Goal: Information Seeking & Learning: Compare options

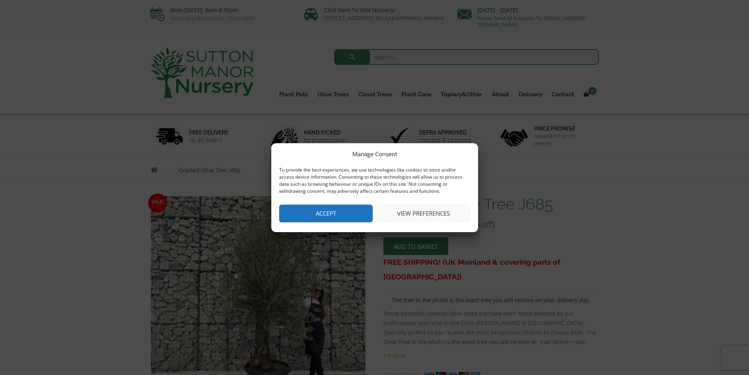
click at [424, 214] on button "View preferences" at bounding box center [424, 213] width 94 height 18
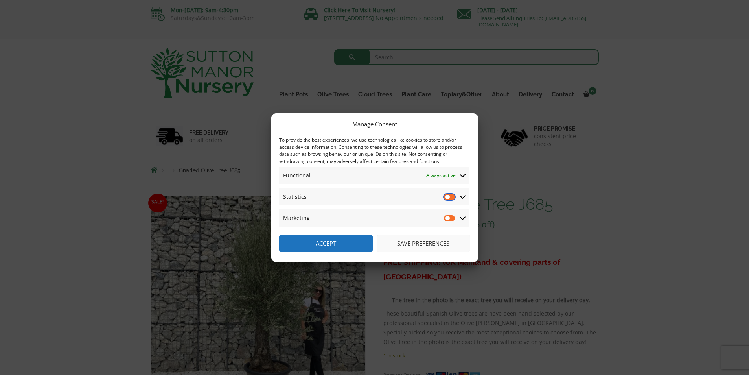
click at [445, 198] on input "Statistics" at bounding box center [450, 197] width 12 height 8
click at [446, 197] on input "Statistics" at bounding box center [450, 197] width 12 height 8
checkbox input "false"
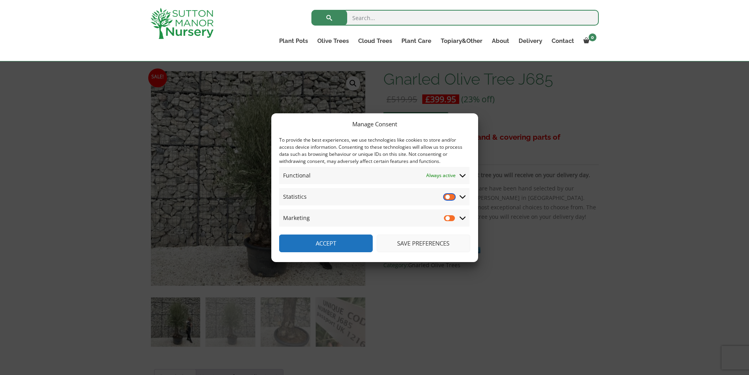
scroll to position [236, 0]
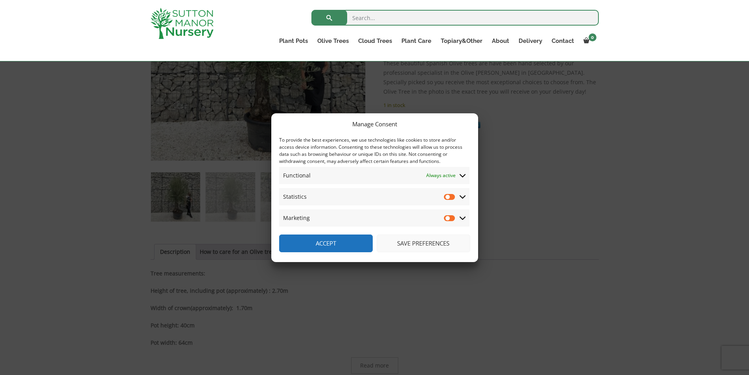
click at [423, 241] on button "Save preferences" at bounding box center [424, 243] width 94 height 18
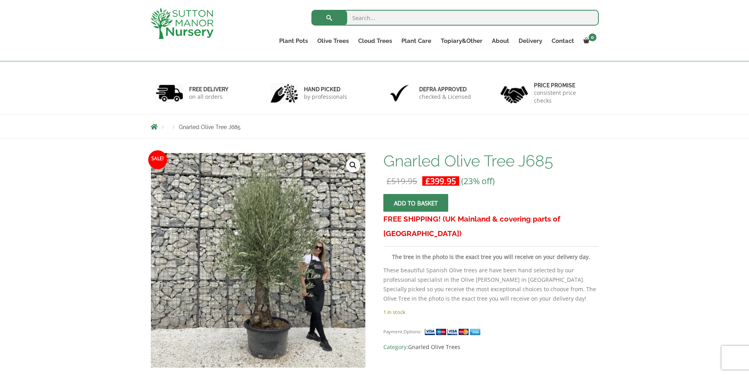
scroll to position [0, 0]
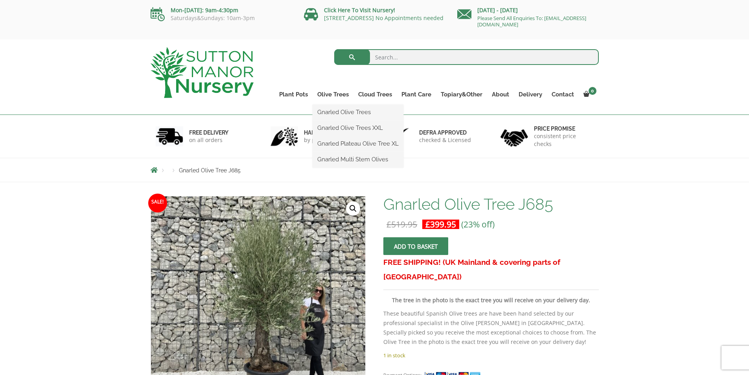
click at [326, 105] on ul "Gnarled Olive Trees Gnarled Olive Trees XXL Gnarled Plateau Olive Tree XL Gnarl…" at bounding box center [358, 136] width 91 height 63
click at [329, 113] on link "Gnarled Olive Trees" at bounding box center [358, 112] width 91 height 12
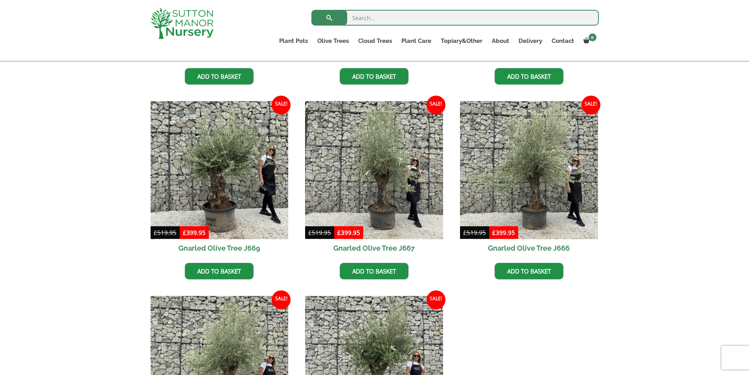
scroll to position [550, 0]
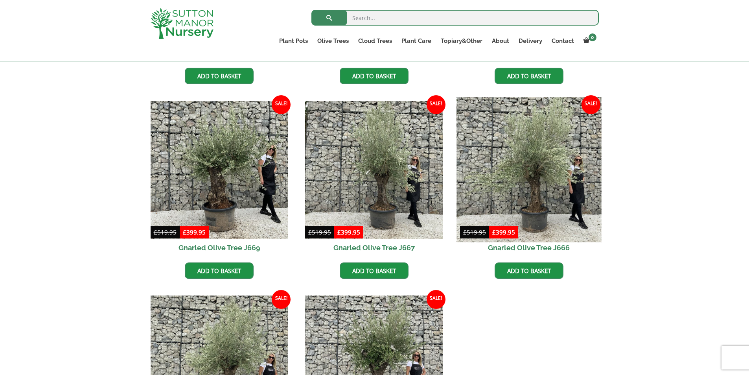
click at [544, 198] on img at bounding box center [528, 169] width 145 height 145
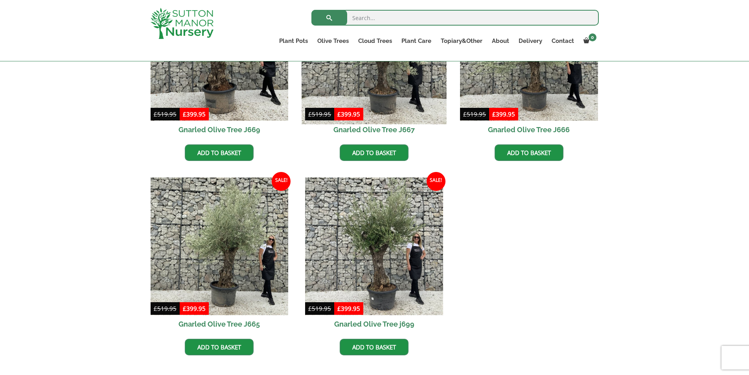
scroll to position [747, 0]
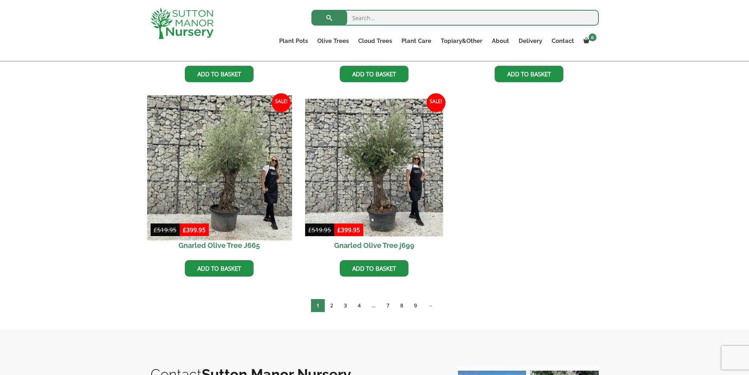
click at [226, 186] on img at bounding box center [219, 167] width 145 height 145
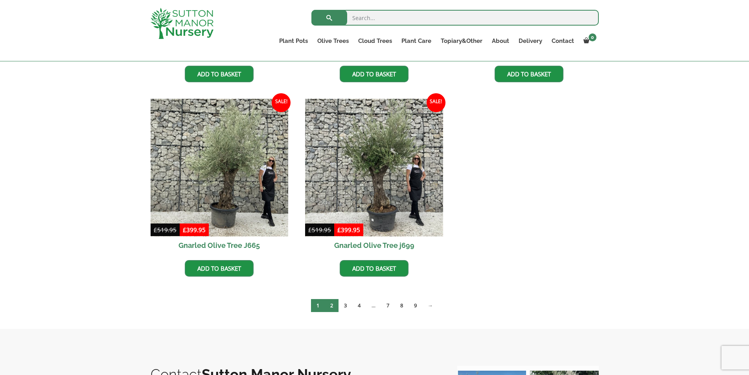
click at [333, 307] on link "2" at bounding box center [332, 305] width 14 height 13
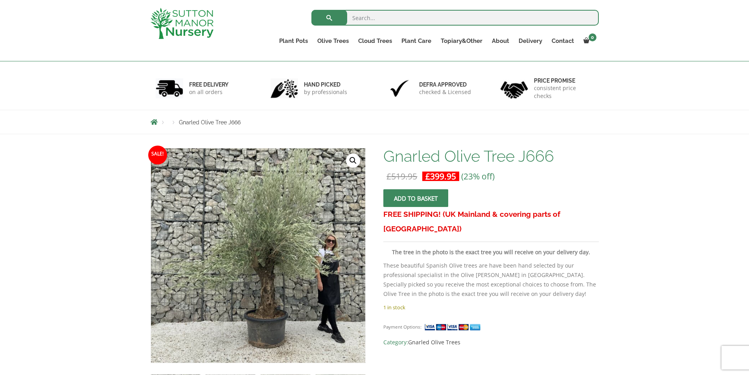
scroll to position [79, 0]
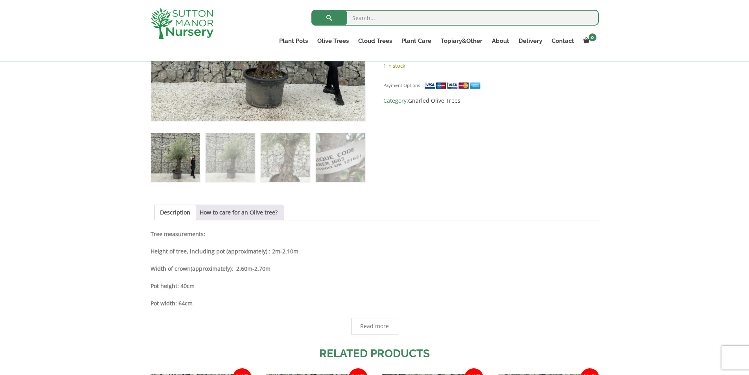
scroll to position [39, 0]
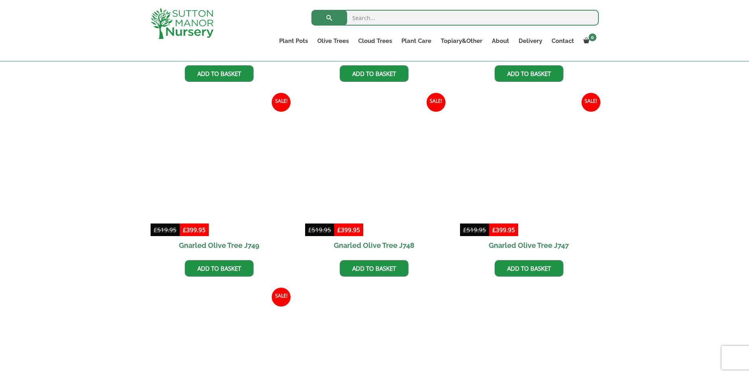
scroll to position [550, 0]
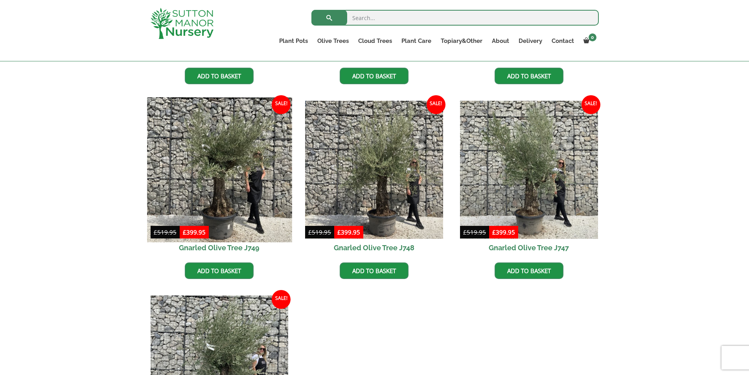
click at [222, 188] on img at bounding box center [219, 169] width 145 height 145
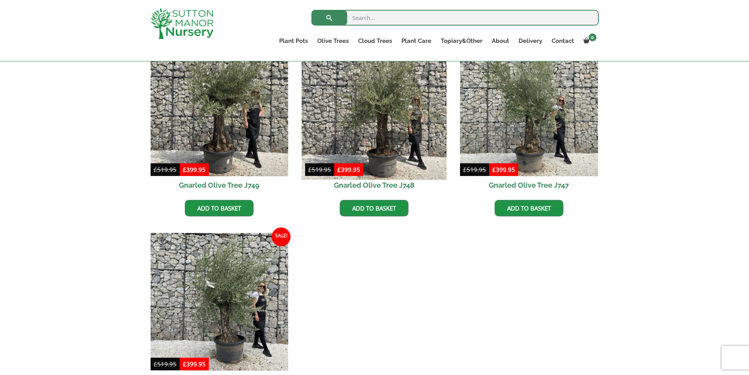
scroll to position [708, 0]
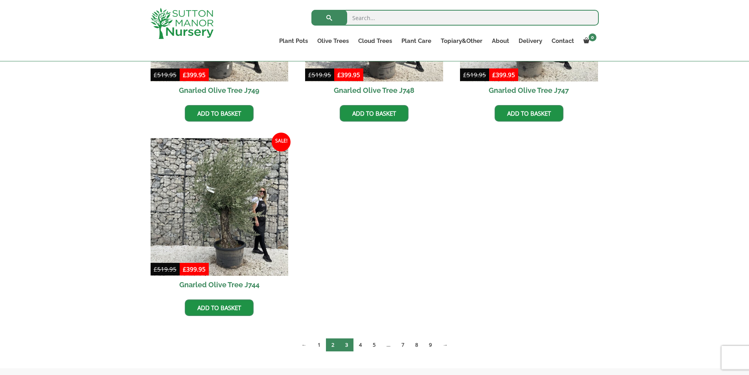
click at [345, 346] on link "3" at bounding box center [347, 344] width 14 height 13
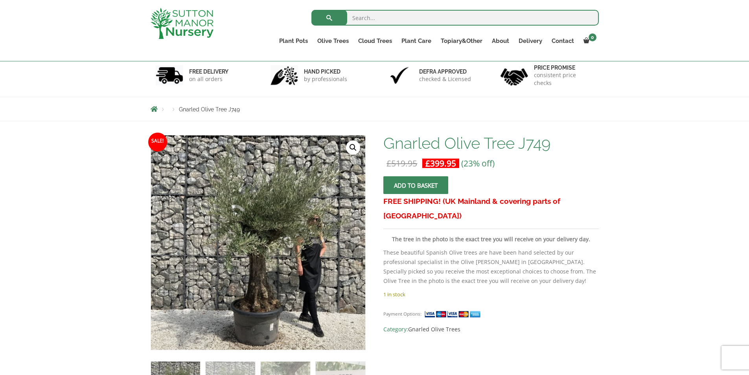
scroll to position [79, 0]
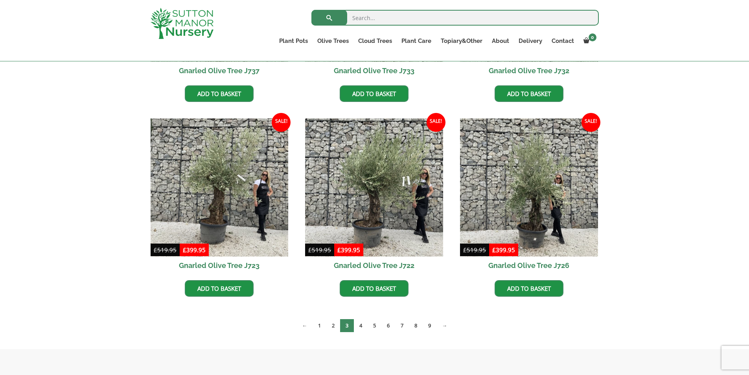
scroll to position [550, 0]
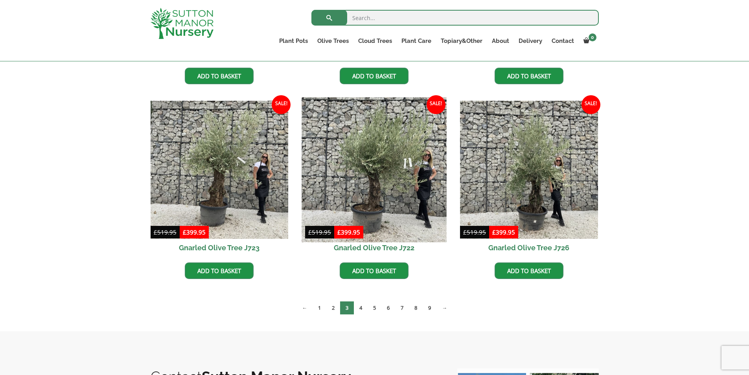
click at [386, 150] on img at bounding box center [374, 169] width 145 height 145
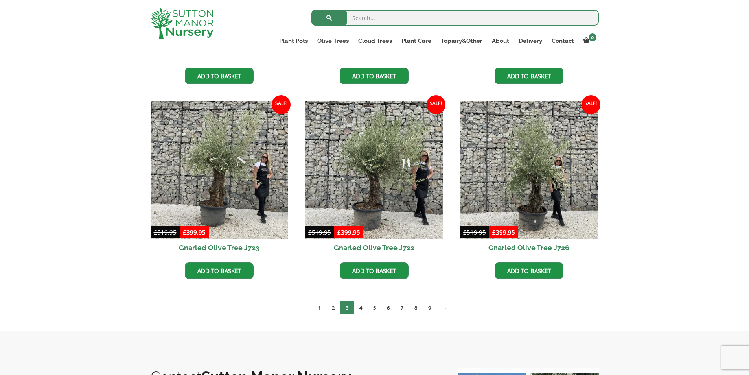
scroll to position [590, 0]
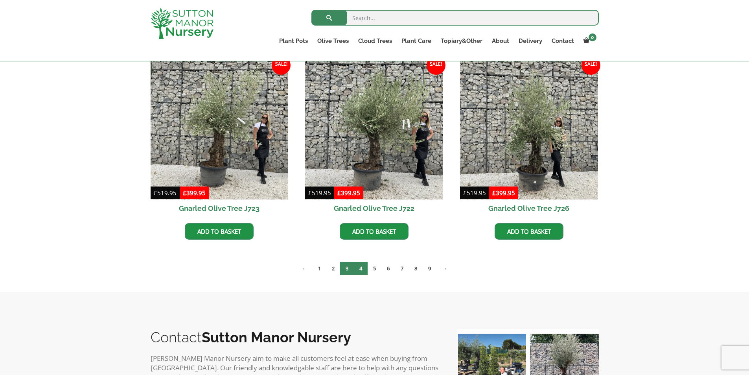
click at [362, 270] on link "4" at bounding box center [361, 268] width 14 height 13
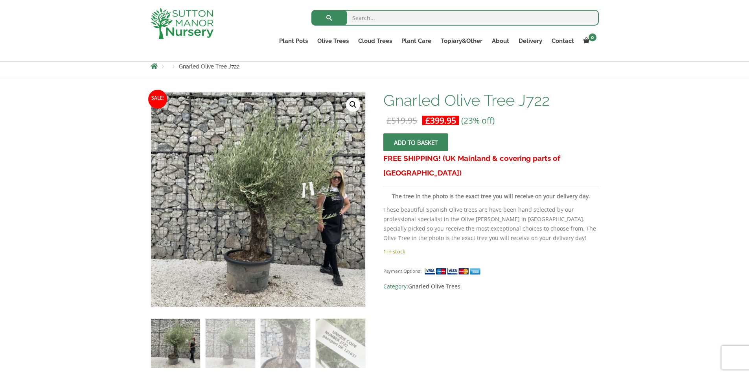
scroll to position [79, 0]
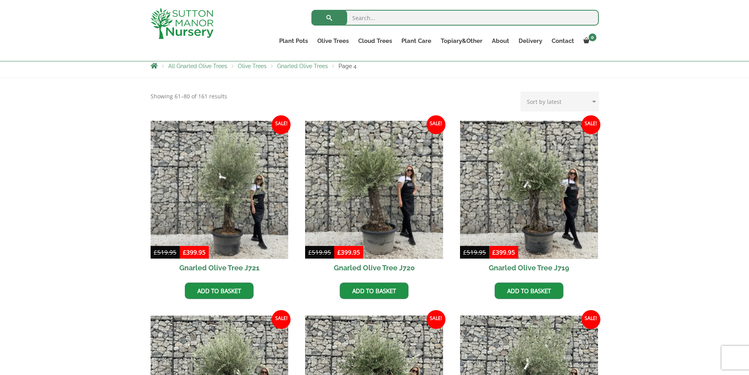
scroll to position [157, 0]
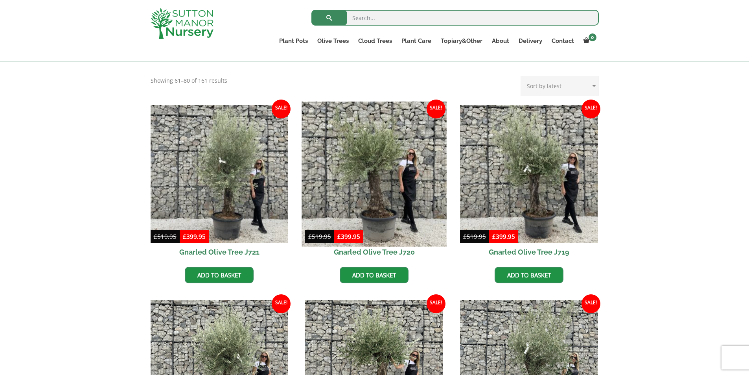
click at [392, 159] on img at bounding box center [374, 173] width 145 height 145
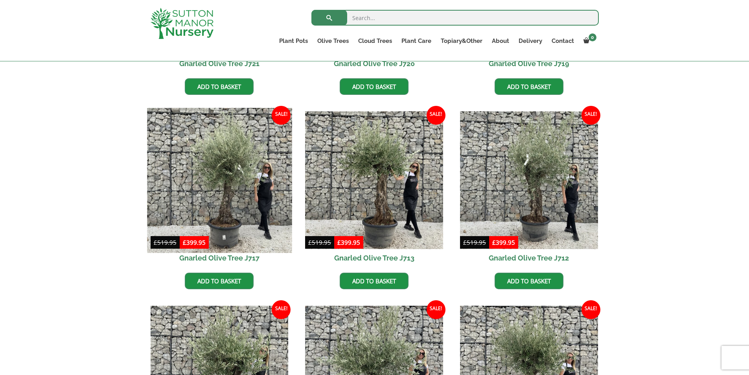
scroll to position [354, 0]
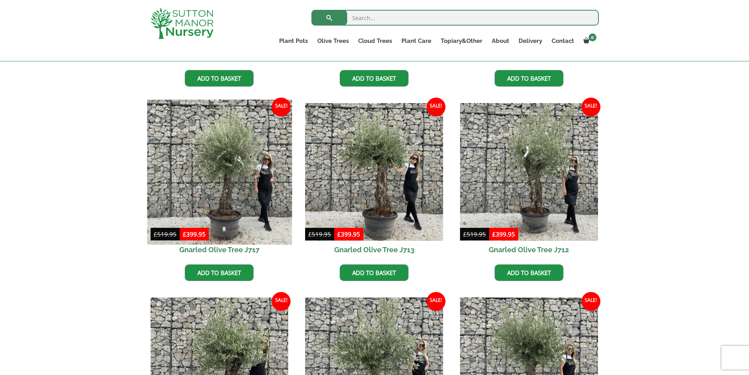
click at [230, 156] on img at bounding box center [219, 171] width 145 height 145
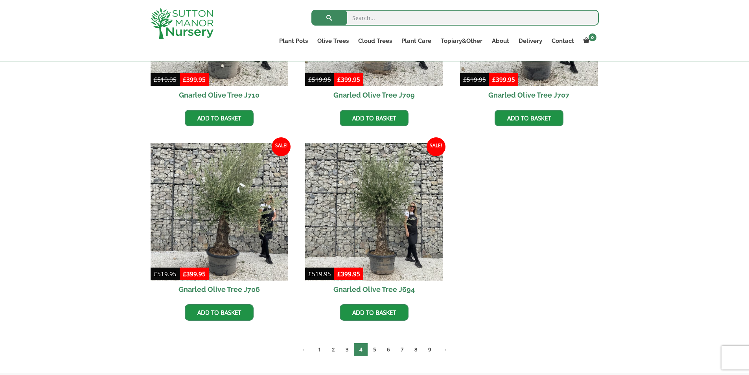
scroll to position [708, 0]
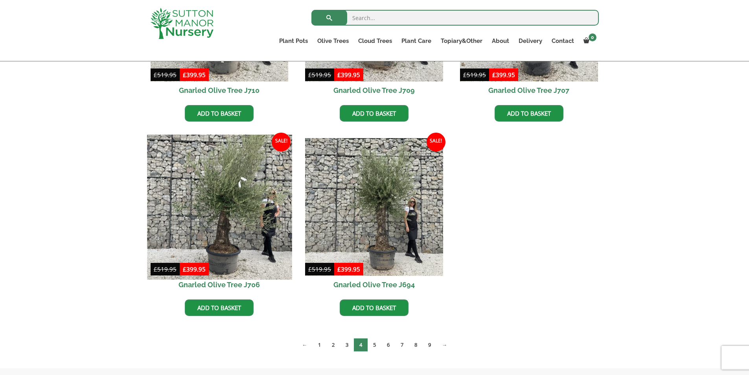
click at [215, 217] on img at bounding box center [219, 206] width 145 height 145
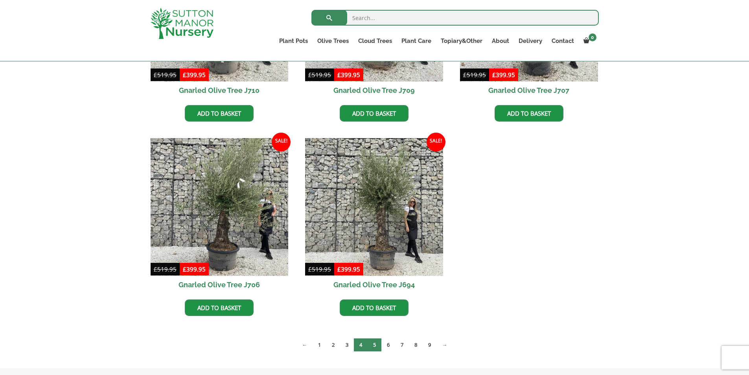
click at [373, 344] on link "5" at bounding box center [375, 344] width 14 height 13
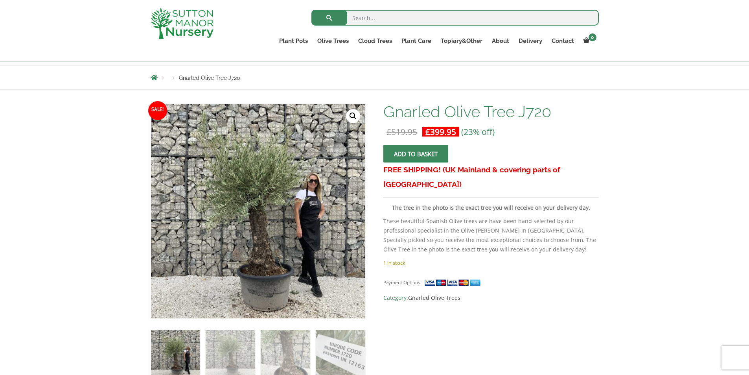
scroll to position [79, 0]
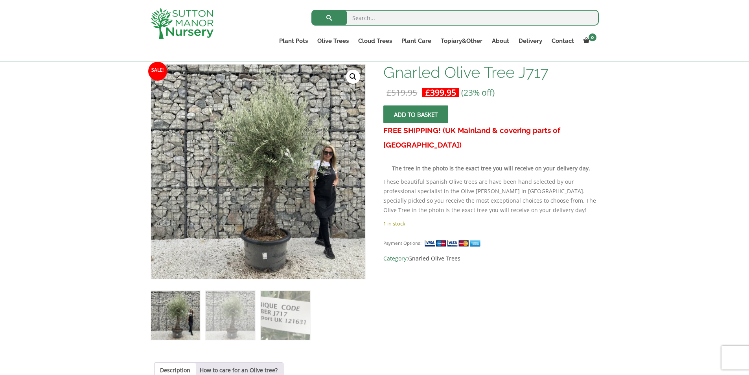
scroll to position [118, 0]
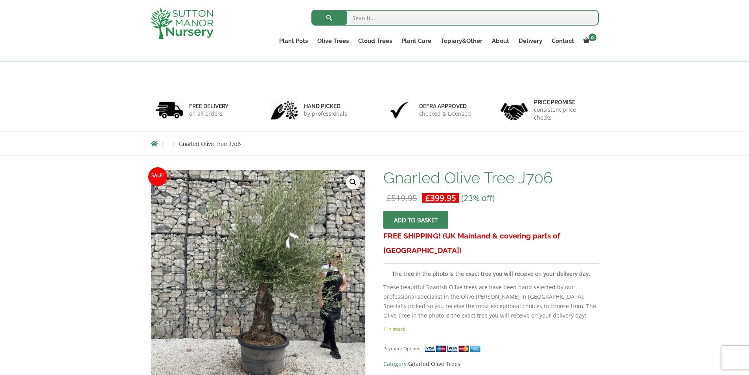
scroll to position [79, 0]
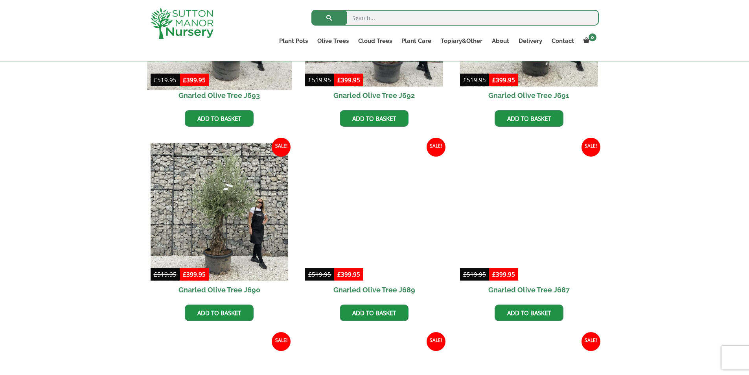
scroll to position [315, 0]
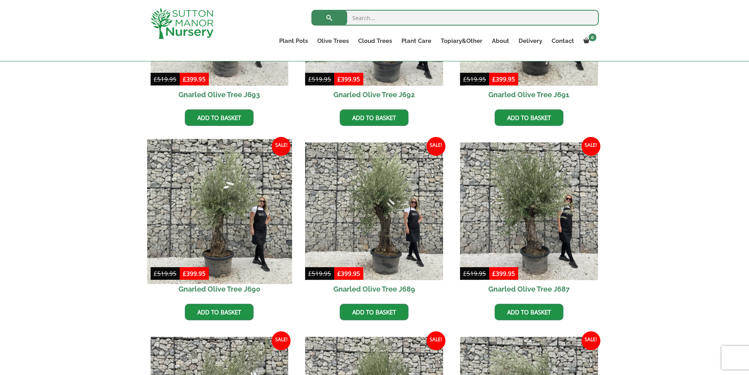
click at [222, 238] on img at bounding box center [219, 211] width 145 height 145
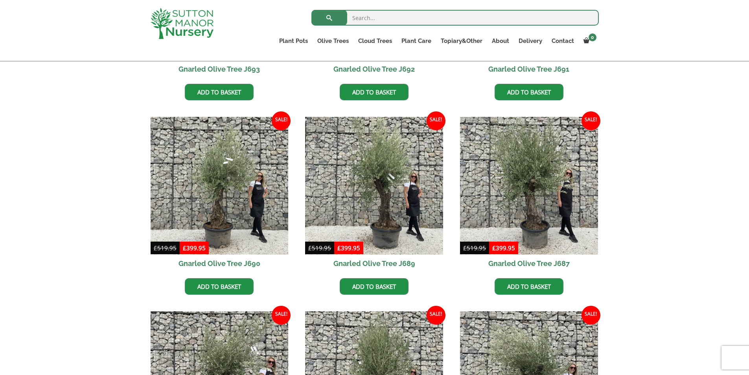
scroll to position [354, 0]
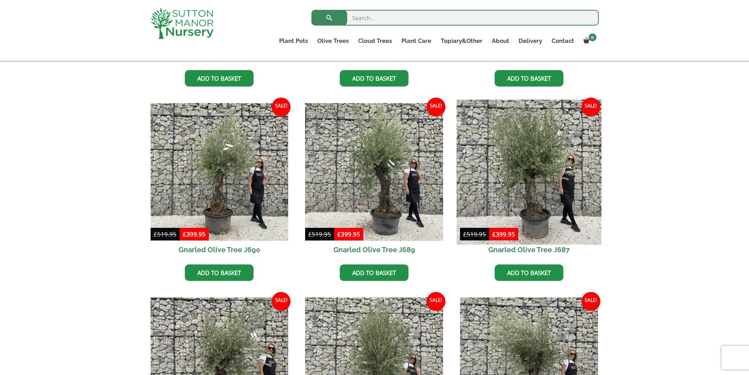
click at [539, 194] on img at bounding box center [528, 171] width 145 height 145
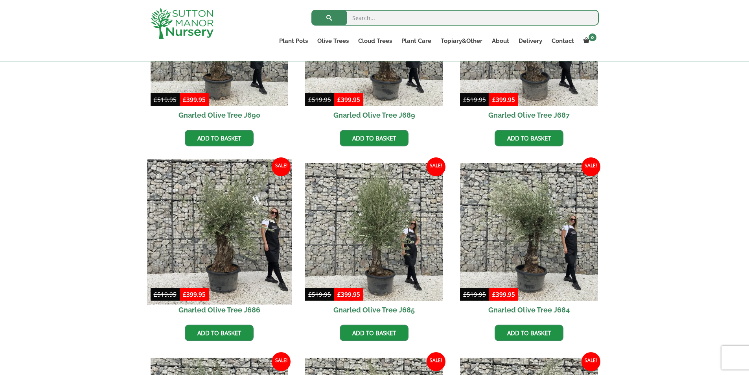
scroll to position [511, 0]
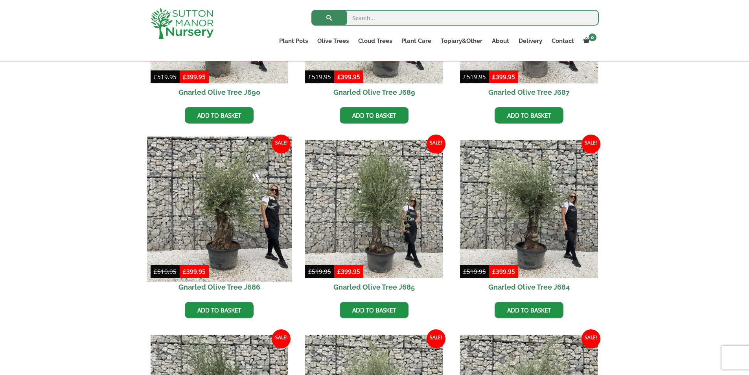
click at [222, 241] on img at bounding box center [219, 208] width 145 height 145
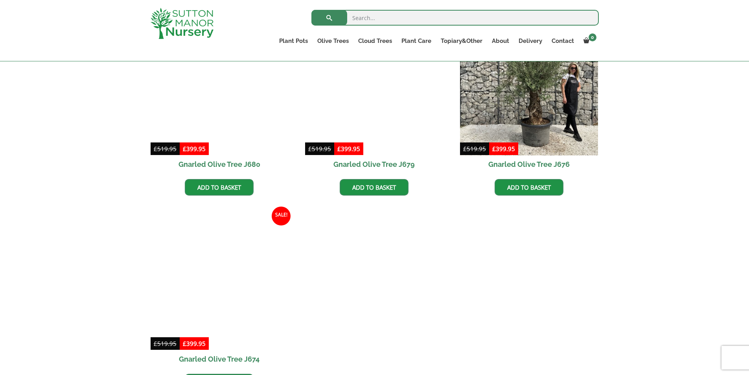
scroll to position [1061, 0]
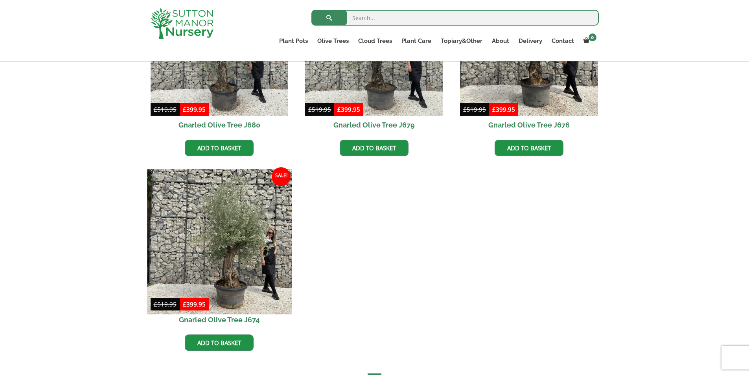
click at [239, 245] on img at bounding box center [219, 241] width 145 height 145
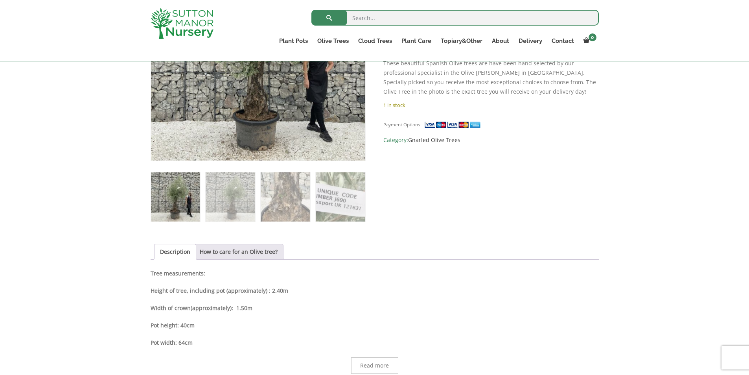
scroll to position [197, 0]
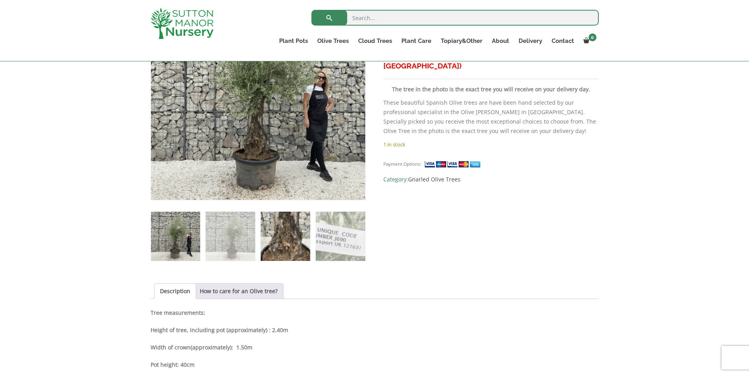
click at [289, 237] on img at bounding box center [285, 236] width 49 height 49
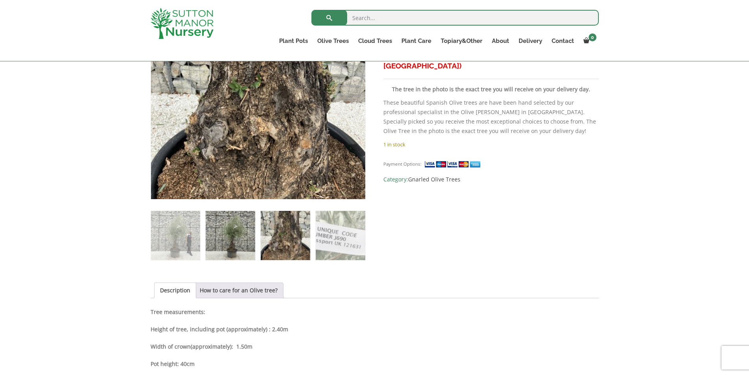
click at [235, 228] on img at bounding box center [230, 235] width 49 height 49
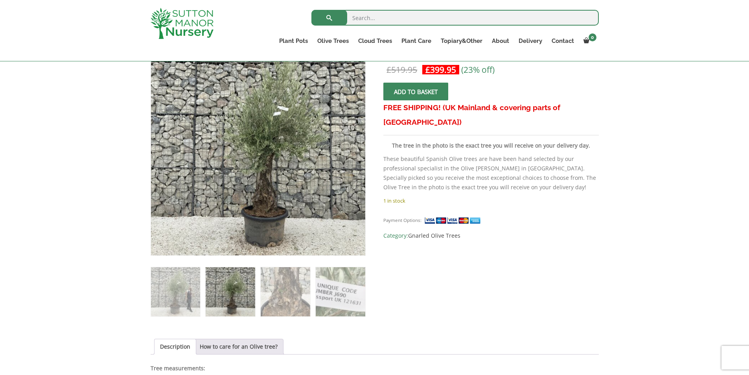
scroll to position [118, 0]
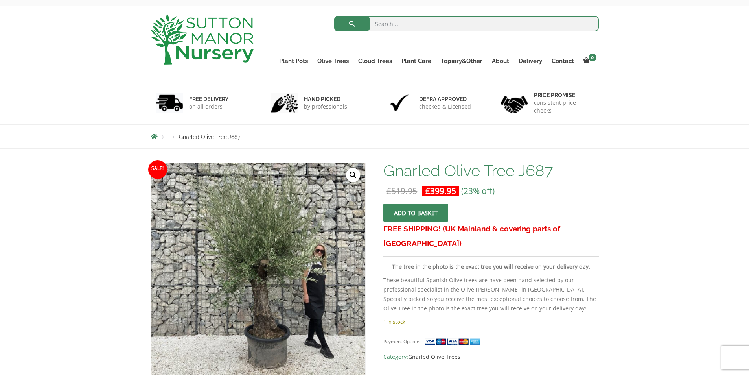
scroll to position [79, 0]
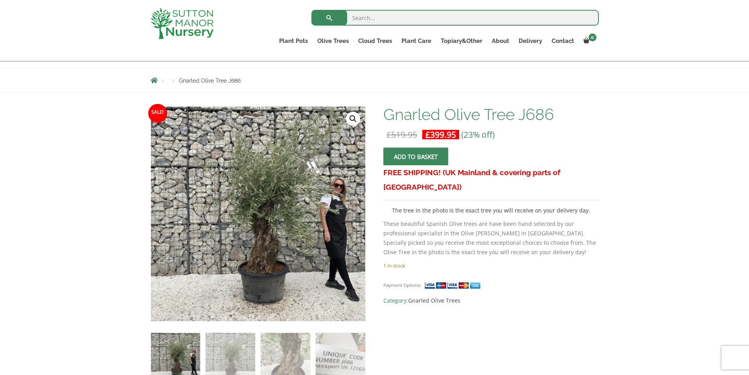
scroll to position [79, 0]
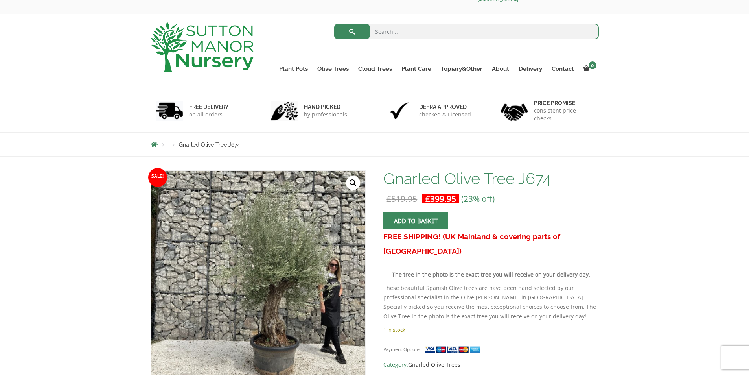
scroll to position [39, 0]
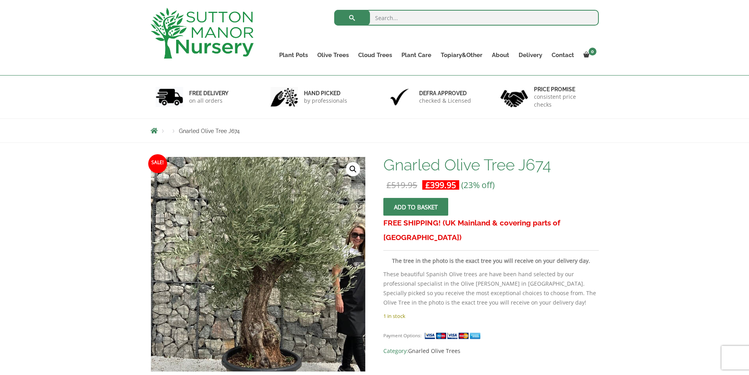
click at [295, 278] on img at bounding box center [235, 256] width 348 height 348
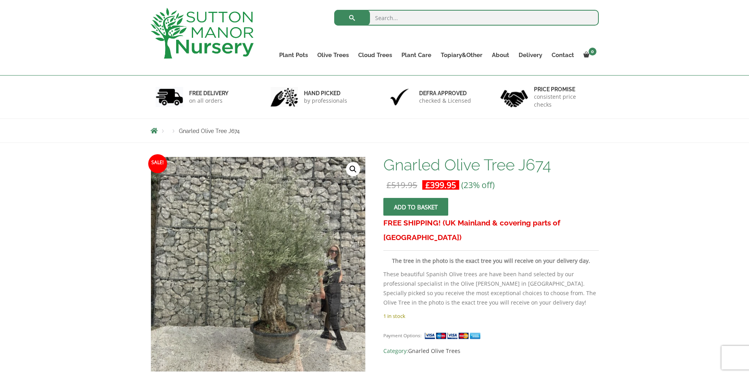
click at [353, 171] on link "🔍" at bounding box center [353, 169] width 14 height 14
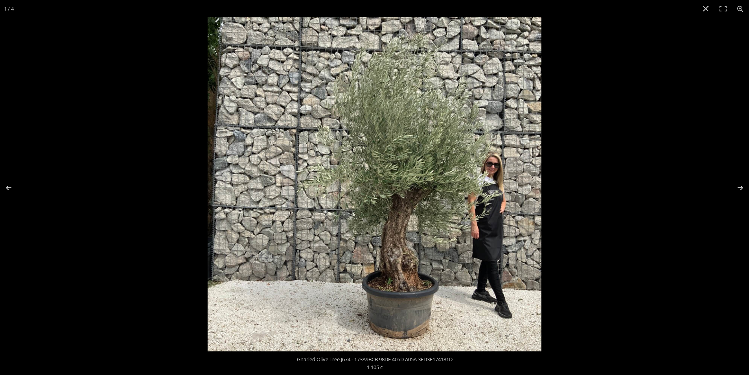
click at [403, 266] on img at bounding box center [375, 184] width 334 height 334
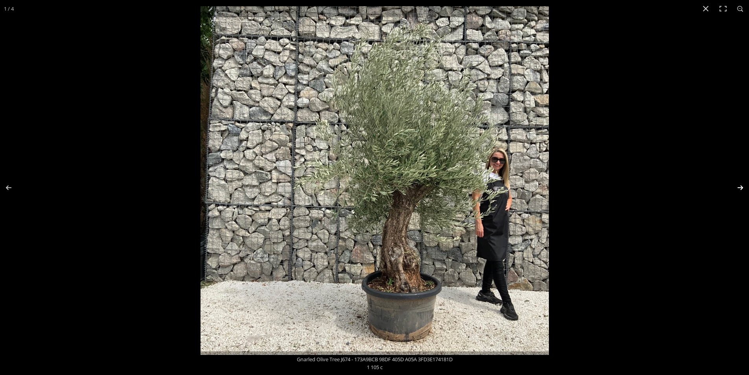
click at [738, 186] on button "Next (arrow right)" at bounding box center [735, 187] width 28 height 39
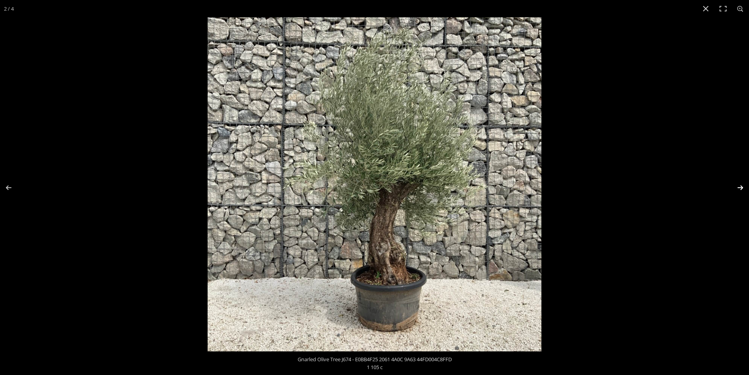
click at [741, 187] on button "Next (arrow right)" at bounding box center [735, 187] width 28 height 39
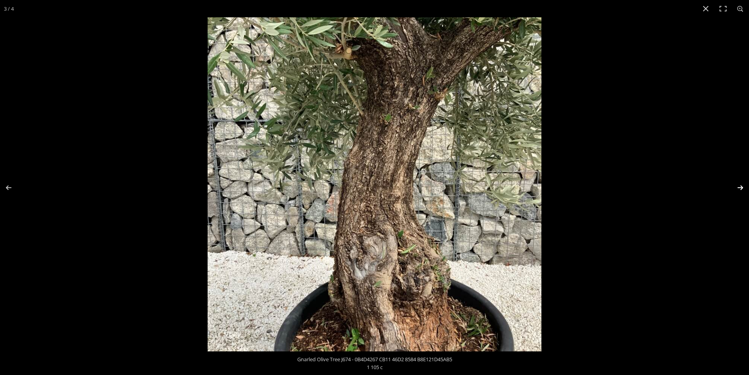
click at [743, 189] on button "Next (arrow right)" at bounding box center [735, 187] width 28 height 39
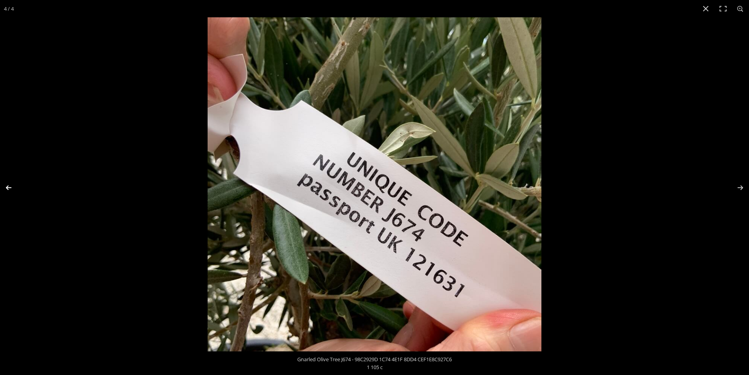
click at [17, 187] on button "Previous (arrow left)" at bounding box center [14, 187] width 28 height 39
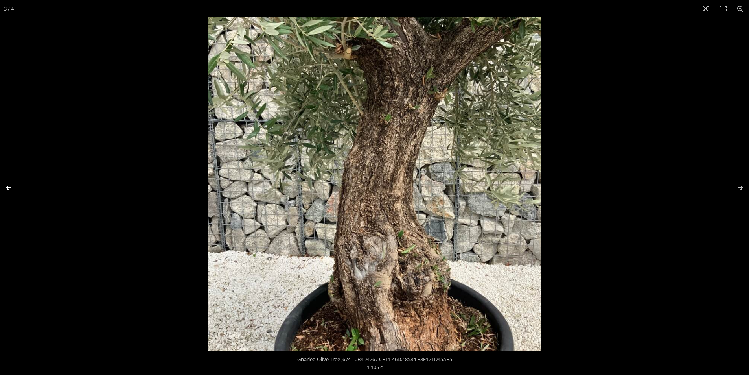
click at [13, 188] on button "Previous (arrow left)" at bounding box center [14, 187] width 28 height 39
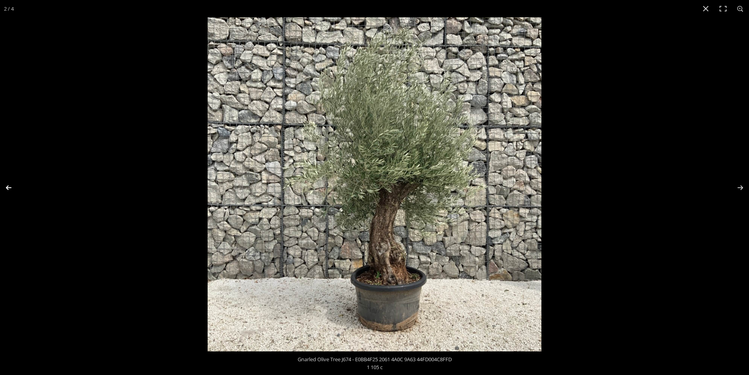
click at [5, 189] on button "Previous (arrow left)" at bounding box center [14, 187] width 28 height 39
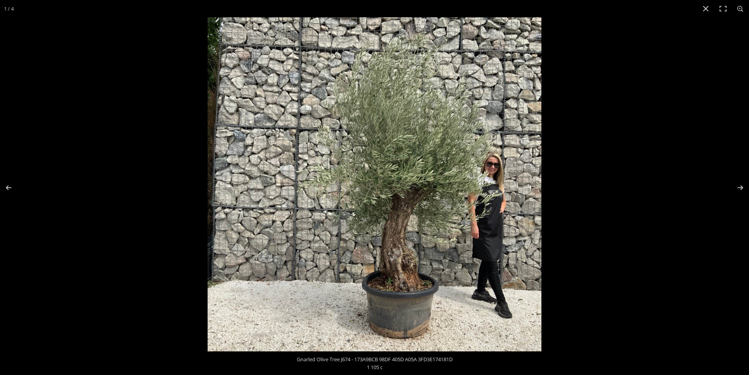
click at [413, 196] on img at bounding box center [375, 184] width 334 height 334
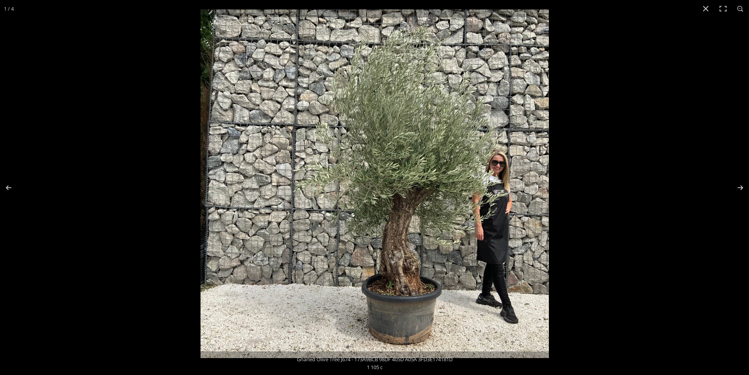
click at [413, 196] on img at bounding box center [374, 183] width 348 height 348
click at [414, 196] on img at bounding box center [374, 183] width 348 height 348
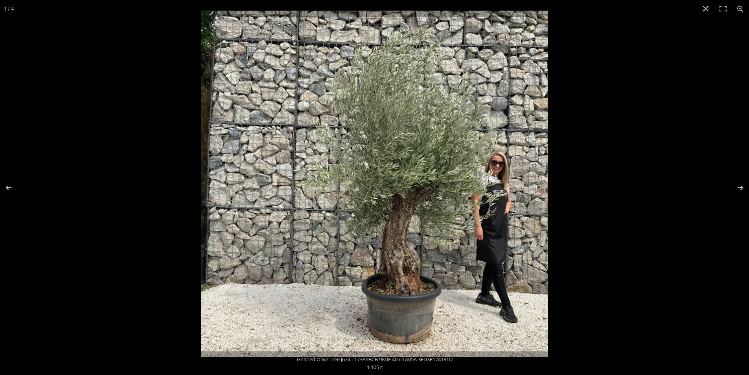
click at [414, 196] on img at bounding box center [374, 184] width 346 height 346
click at [414, 196] on img at bounding box center [374, 183] width 347 height 347
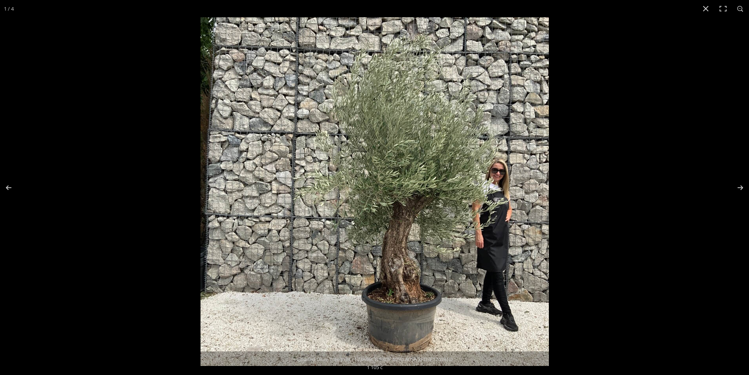
click at [425, 194] on img at bounding box center [374, 191] width 348 height 348
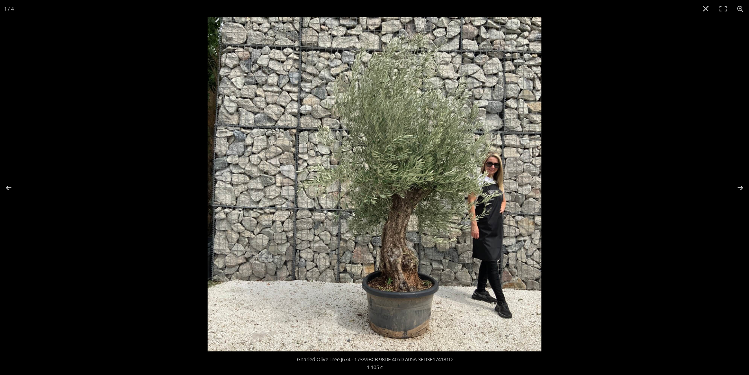
click at [425, 194] on img at bounding box center [375, 184] width 334 height 334
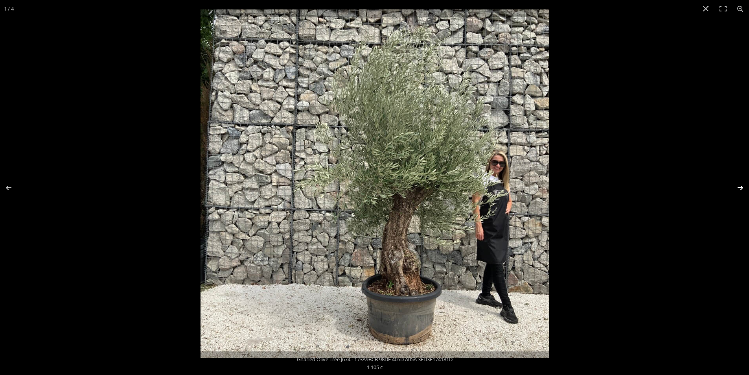
click at [740, 186] on button "Next (arrow right)" at bounding box center [735, 187] width 28 height 39
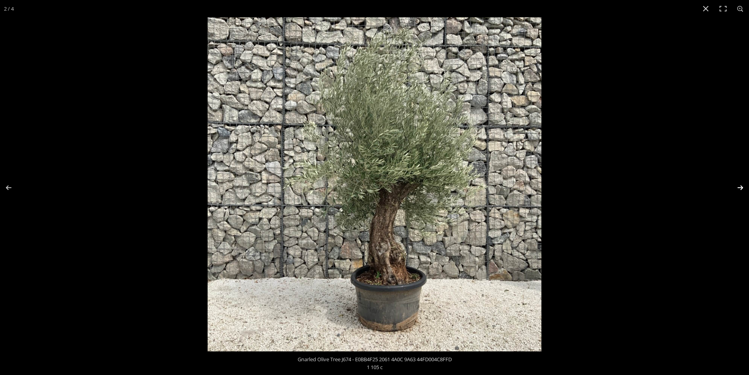
click at [740, 186] on button "Next (arrow right)" at bounding box center [735, 187] width 28 height 39
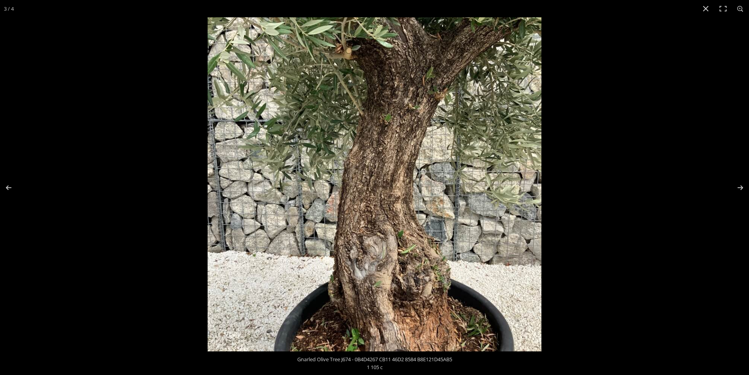
click at [490, 39] on img at bounding box center [375, 184] width 334 height 334
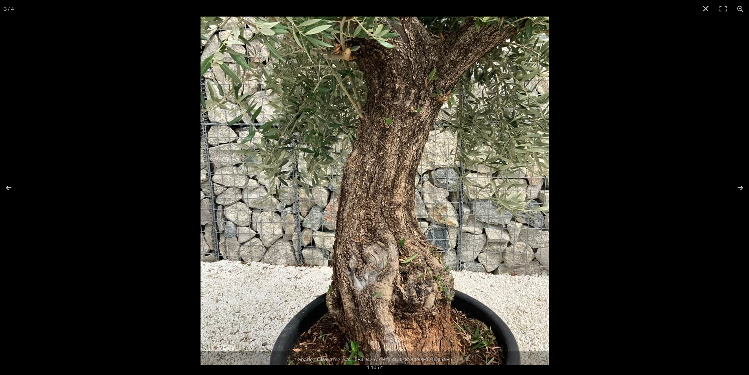
click at [453, 114] on img at bounding box center [374, 191] width 348 height 348
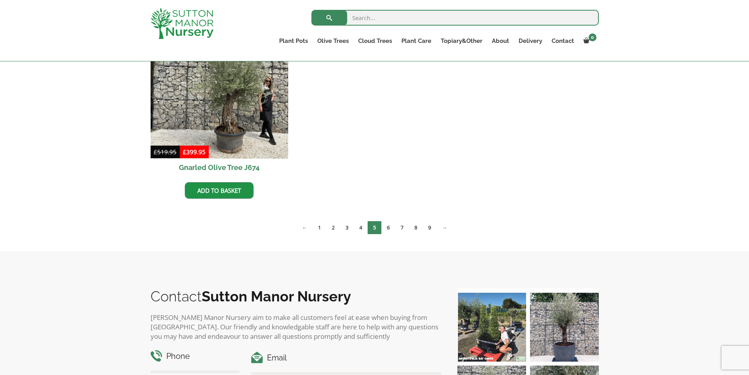
scroll to position [1219, 0]
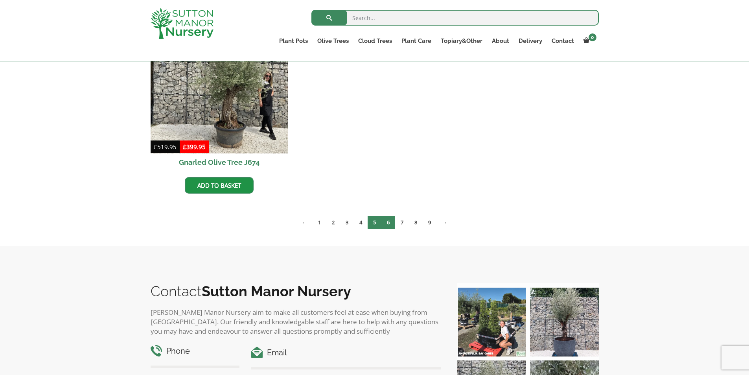
click at [391, 224] on link "6" at bounding box center [388, 222] width 14 height 13
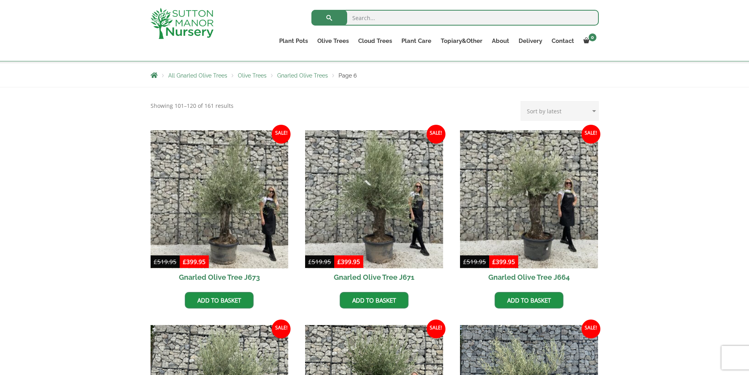
scroll to position [157, 0]
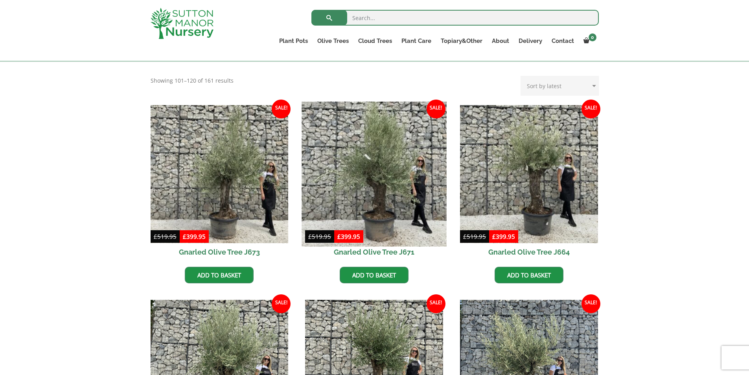
click at [383, 163] on img at bounding box center [374, 173] width 145 height 145
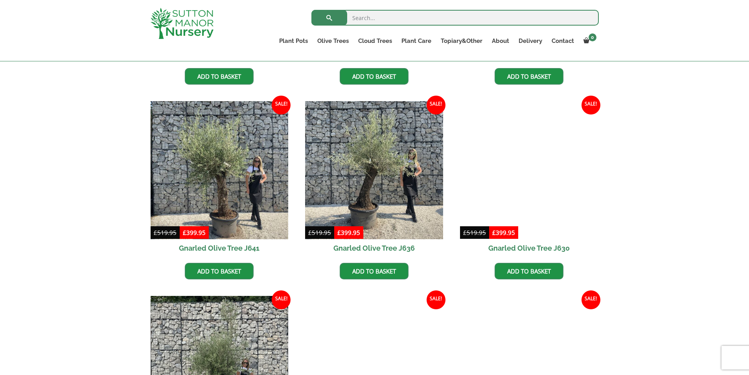
scroll to position [550, 0]
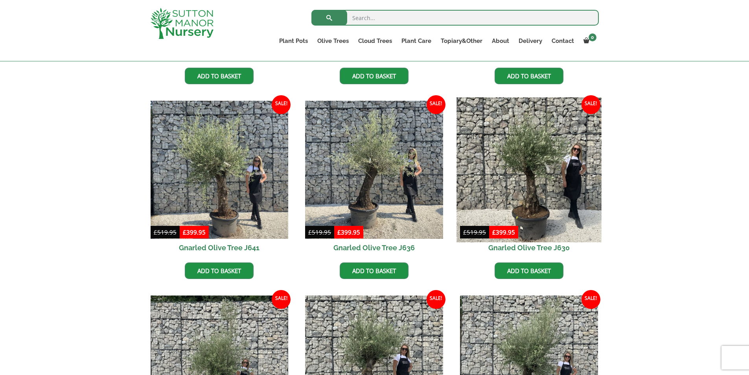
click at [529, 200] on img at bounding box center [528, 169] width 145 height 145
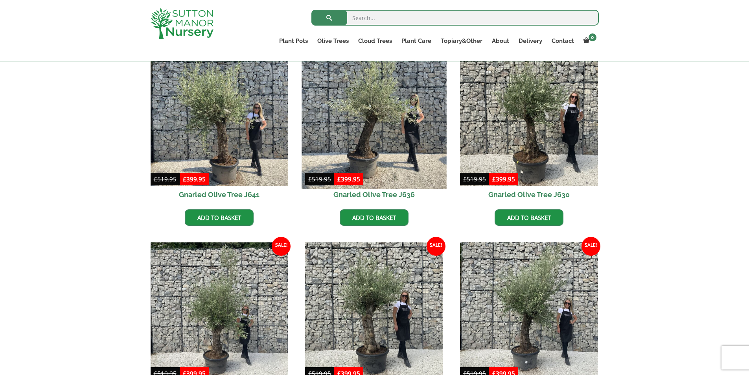
scroll to position [708, 0]
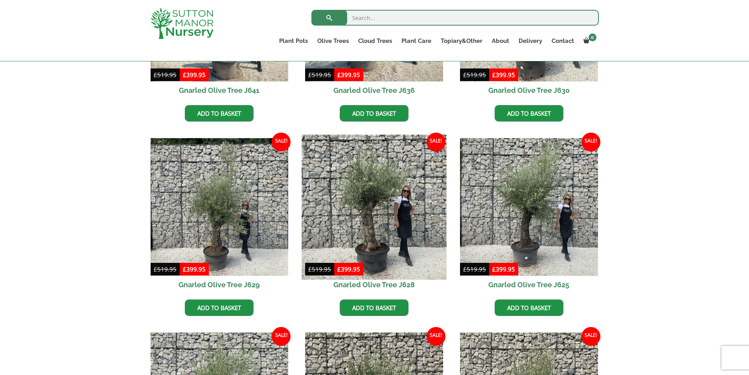
click at [362, 217] on img at bounding box center [374, 206] width 145 height 145
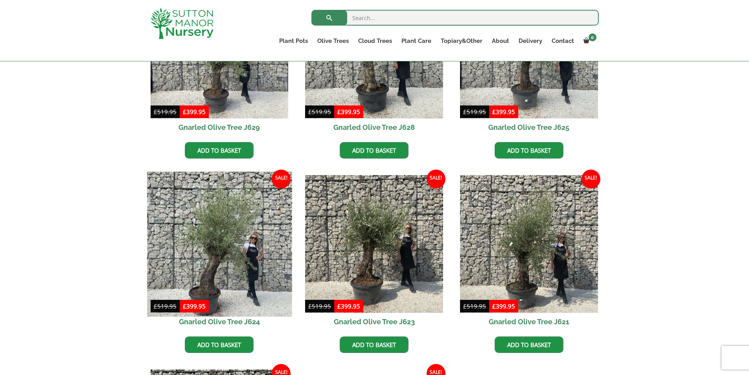
scroll to position [904, 0]
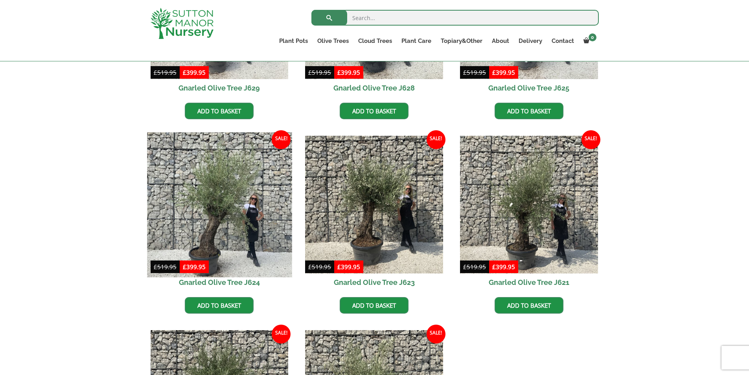
click at [212, 236] on img at bounding box center [219, 204] width 145 height 145
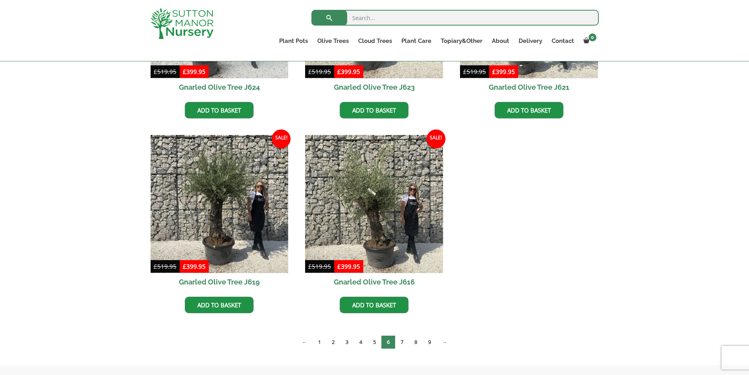
scroll to position [1101, 0]
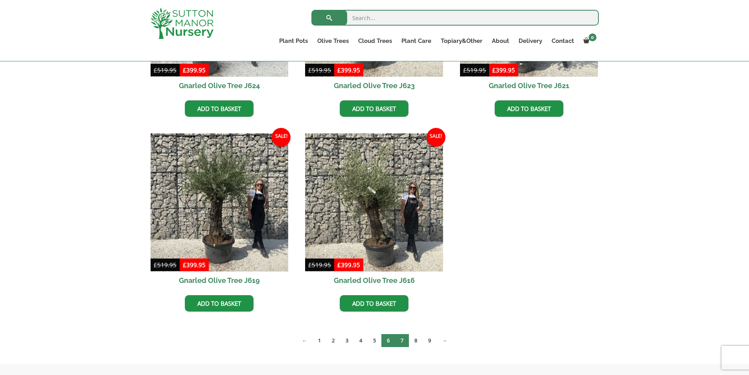
click at [401, 341] on link "7" at bounding box center [402, 340] width 14 height 13
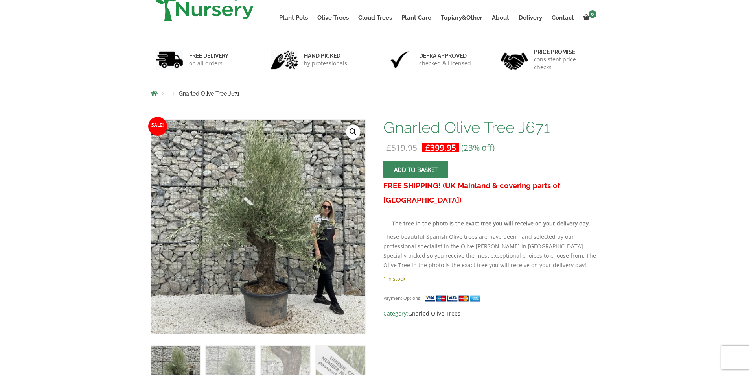
scroll to position [118, 0]
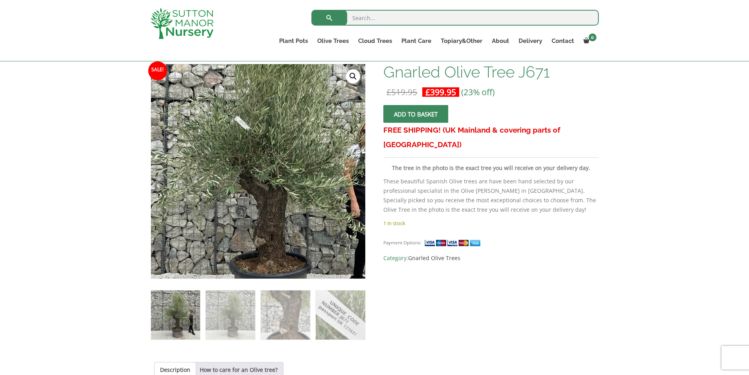
click at [258, 183] on img at bounding box center [258, 164] width 348 height 348
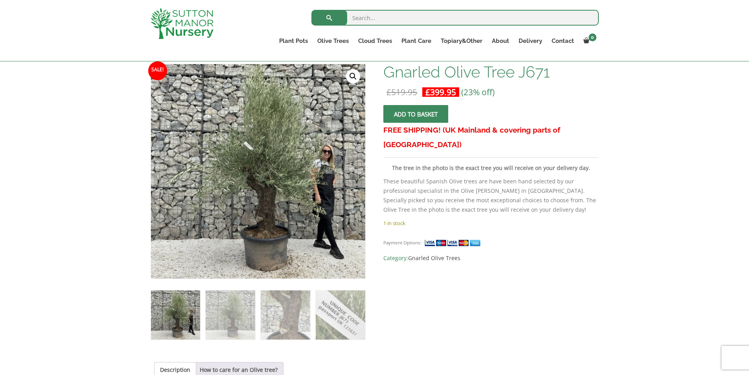
click at [353, 75] on link "🔍" at bounding box center [353, 76] width 14 height 14
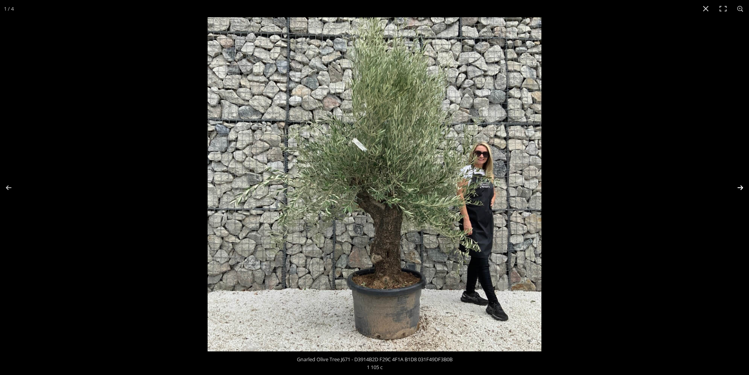
click at [735, 184] on button "Next (arrow right)" at bounding box center [735, 187] width 28 height 39
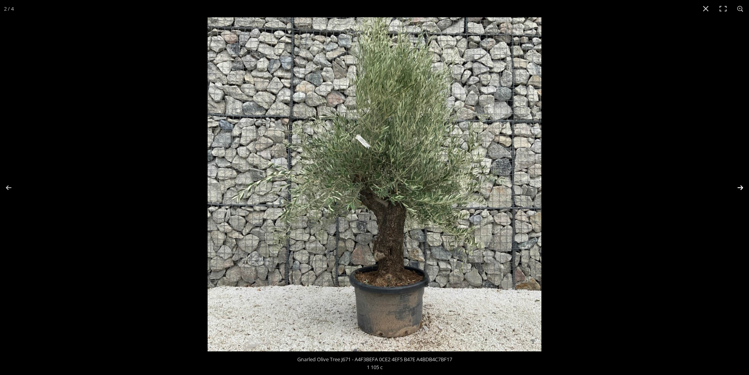
click at [735, 184] on button "Next (arrow right)" at bounding box center [735, 187] width 28 height 39
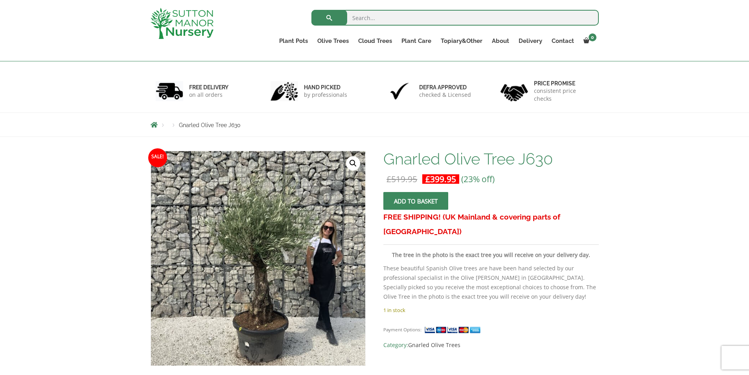
scroll to position [79, 0]
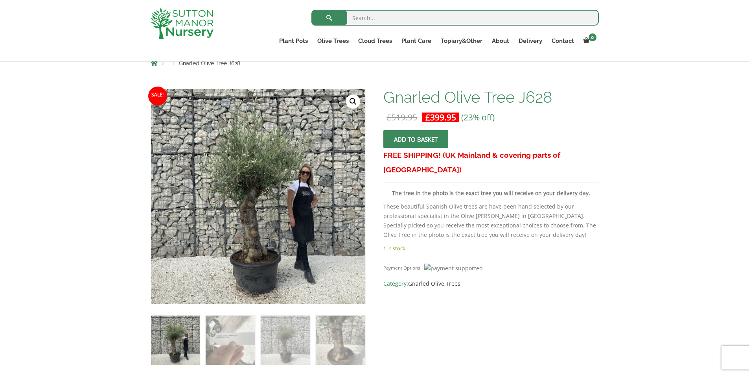
scroll to position [118, 0]
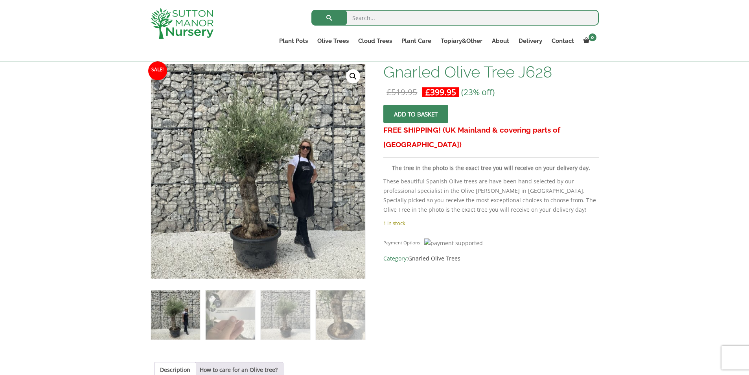
click at [353, 73] on link "🔍" at bounding box center [353, 76] width 14 height 14
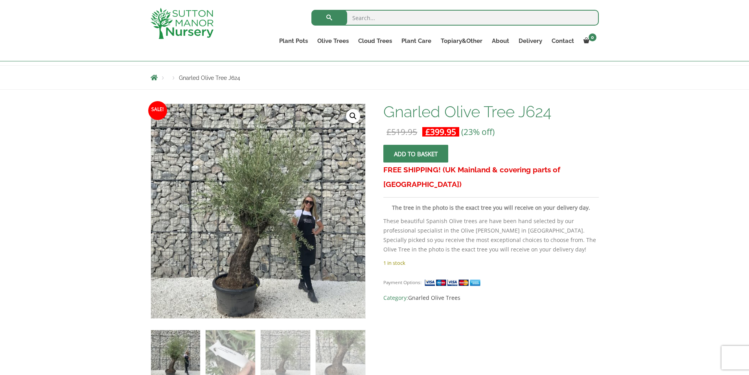
scroll to position [79, 0]
click at [354, 120] on link "🔍" at bounding box center [353, 116] width 14 height 14
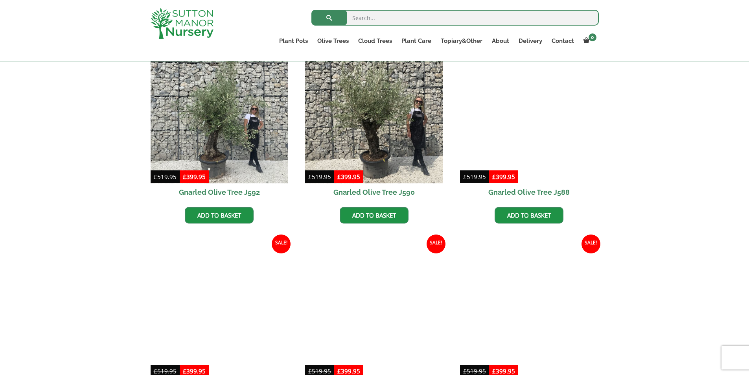
scroll to position [747, 0]
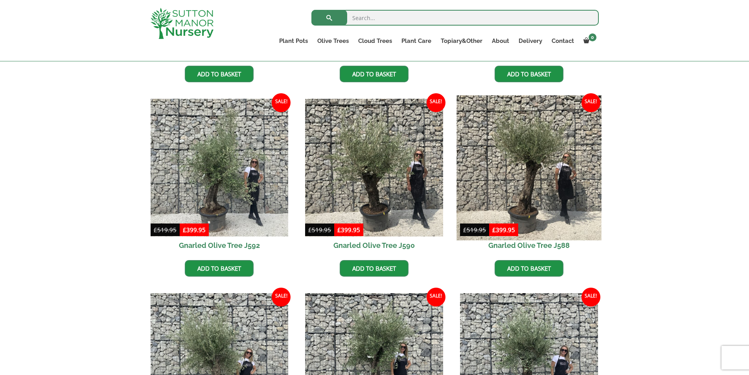
click at [515, 180] on img at bounding box center [528, 167] width 145 height 145
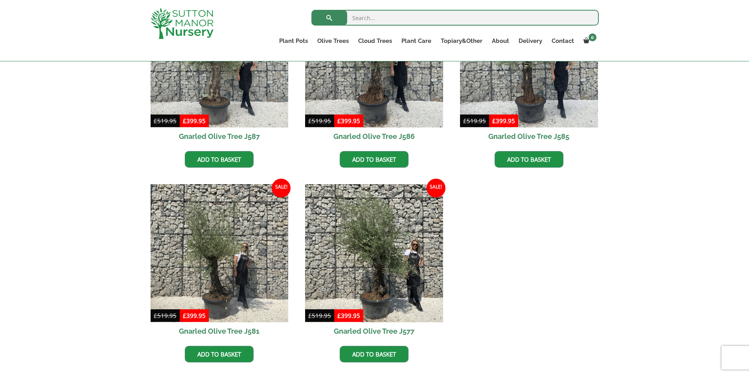
scroll to position [1101, 0]
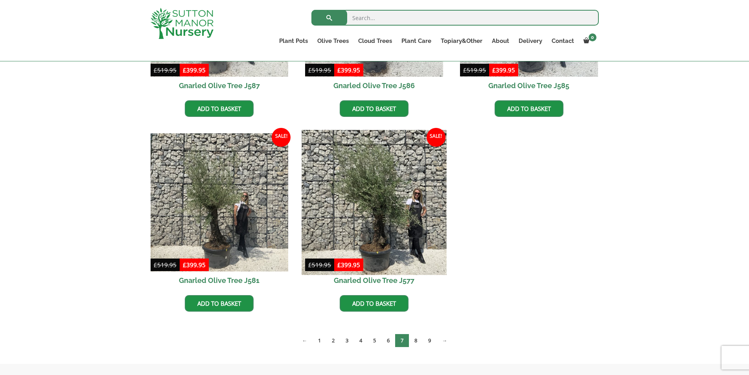
click at [388, 212] on img at bounding box center [374, 202] width 145 height 145
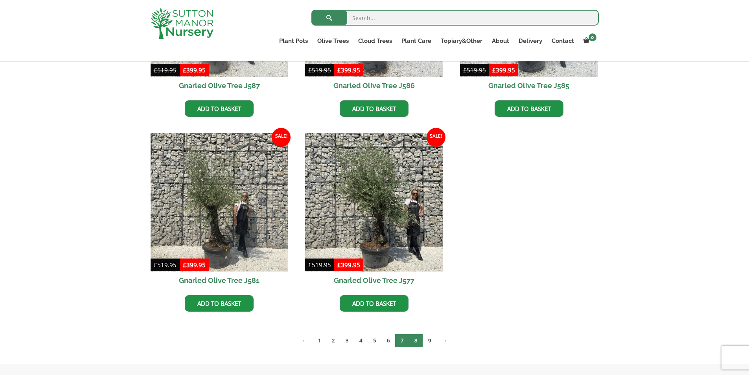
click at [414, 341] on link "8" at bounding box center [416, 340] width 14 height 13
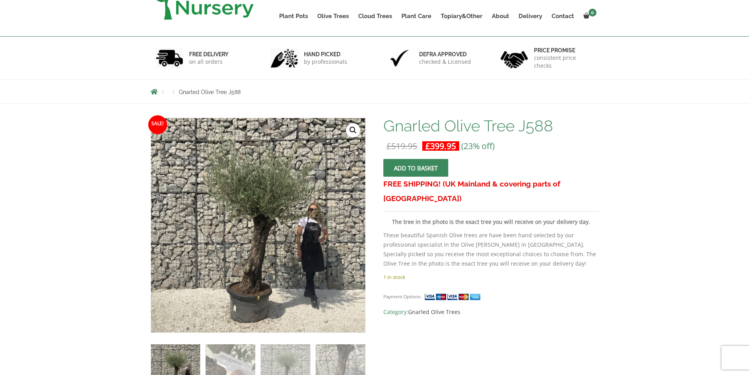
scroll to position [79, 0]
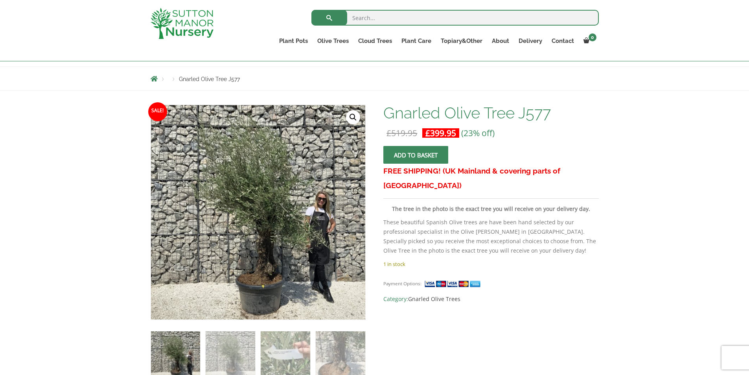
scroll to position [79, 0]
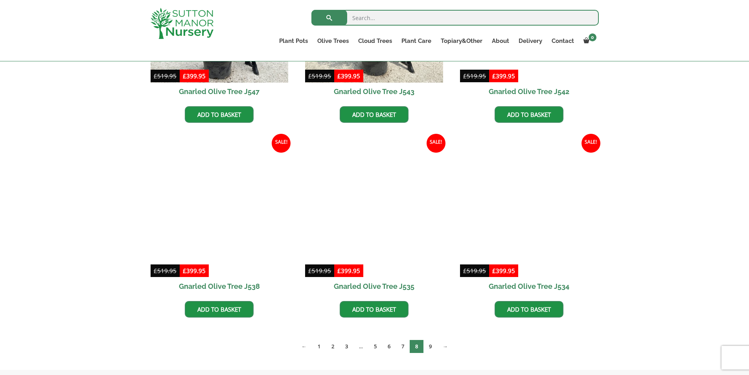
scroll to position [1101, 0]
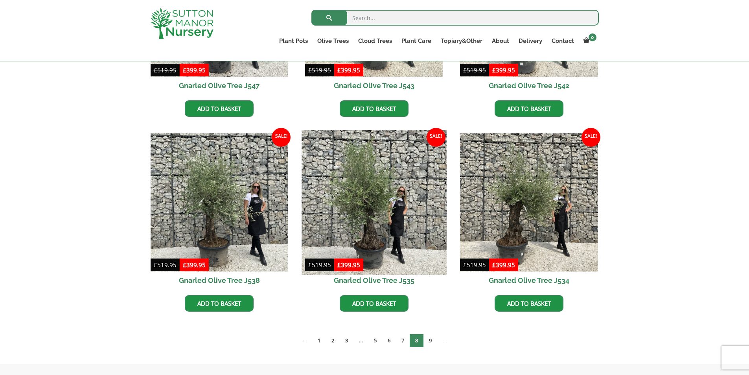
click at [370, 206] on img at bounding box center [374, 202] width 145 height 145
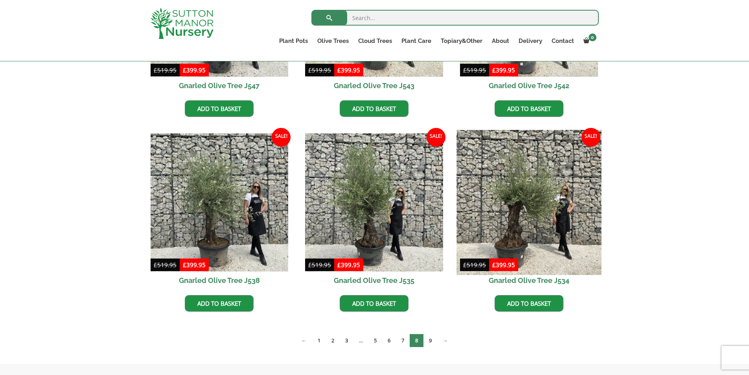
click at [518, 231] on img at bounding box center [528, 202] width 145 height 145
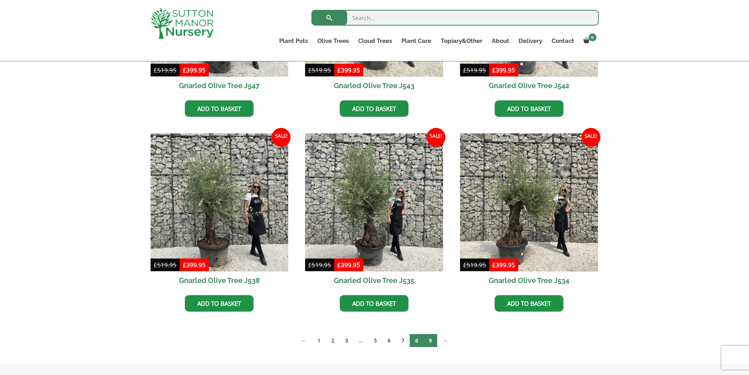
click at [432, 344] on link "9" at bounding box center [430, 340] width 14 height 13
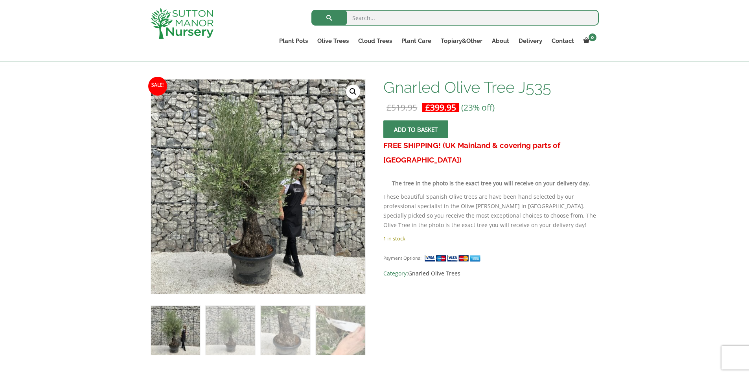
scroll to position [118, 0]
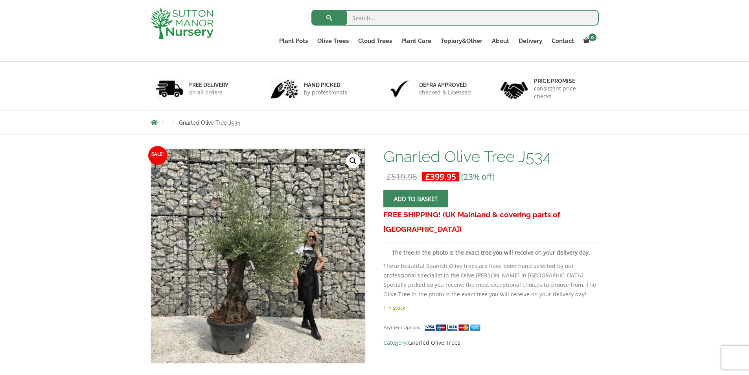
scroll to position [79, 0]
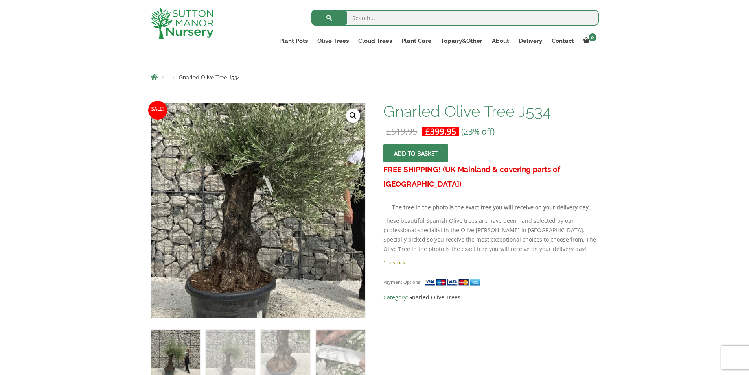
click at [232, 262] on img at bounding box center [279, 167] width 393 height 393
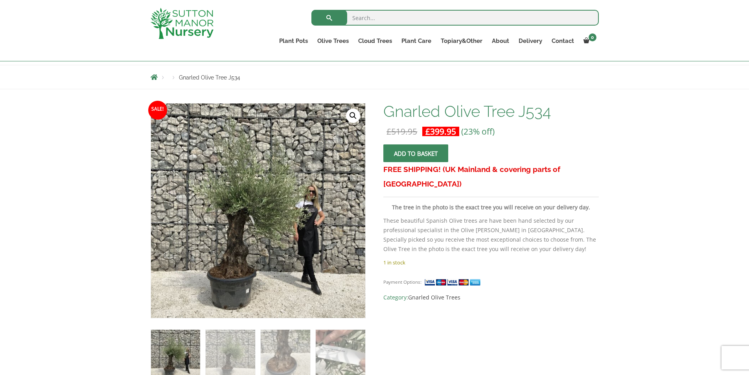
click at [357, 114] on link "🔍" at bounding box center [353, 116] width 14 height 14
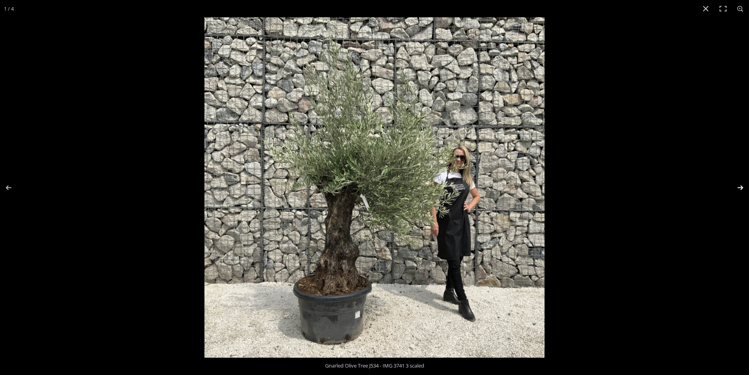
click at [739, 184] on button "Next (arrow right)" at bounding box center [735, 187] width 28 height 39
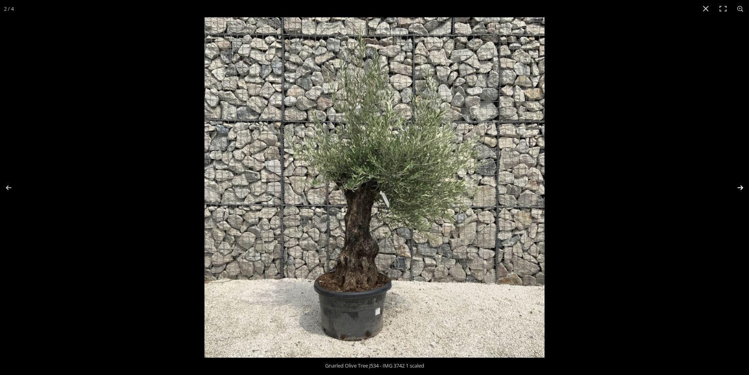
click at [739, 184] on button "Next (arrow right)" at bounding box center [735, 187] width 28 height 39
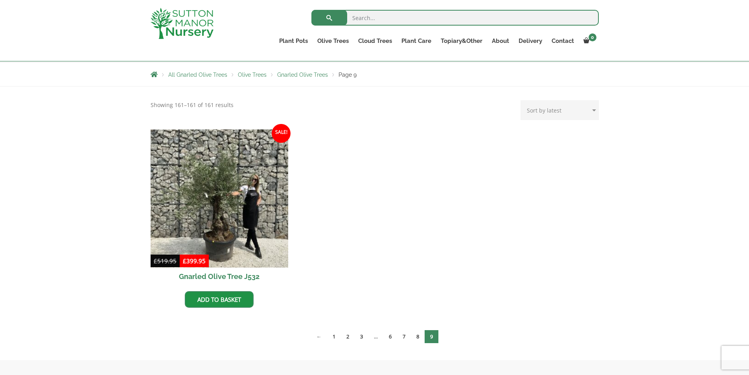
scroll to position [197, 0]
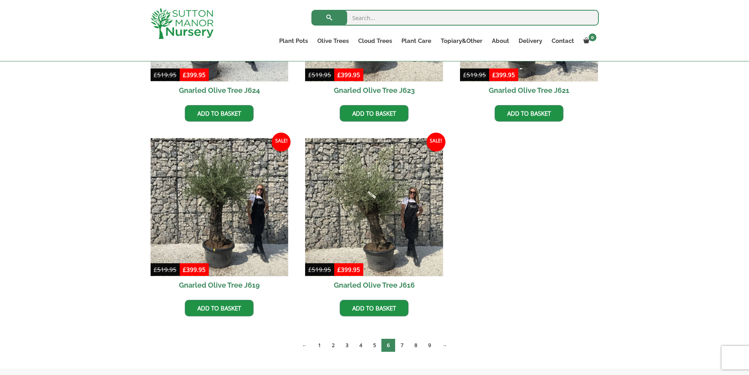
scroll to position [1101, 0]
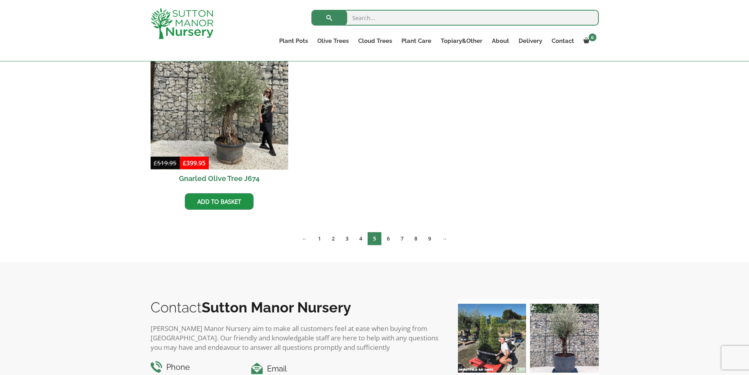
scroll to position [1101, 0]
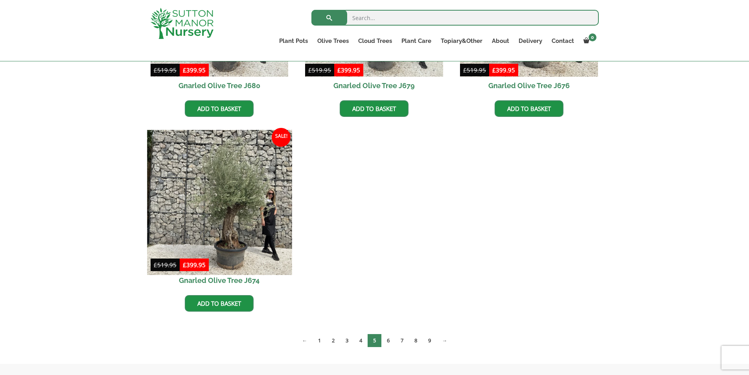
click at [235, 211] on img at bounding box center [219, 202] width 145 height 145
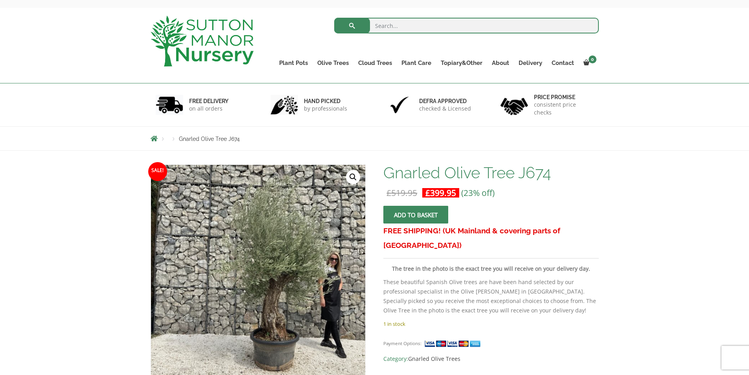
scroll to position [79, 0]
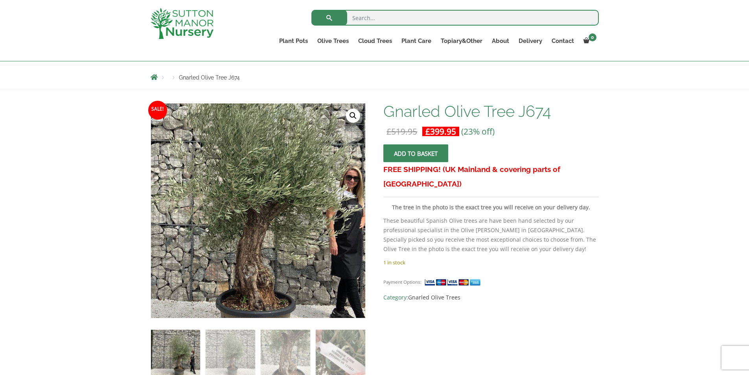
click at [304, 230] on img at bounding box center [229, 198] width 348 height 348
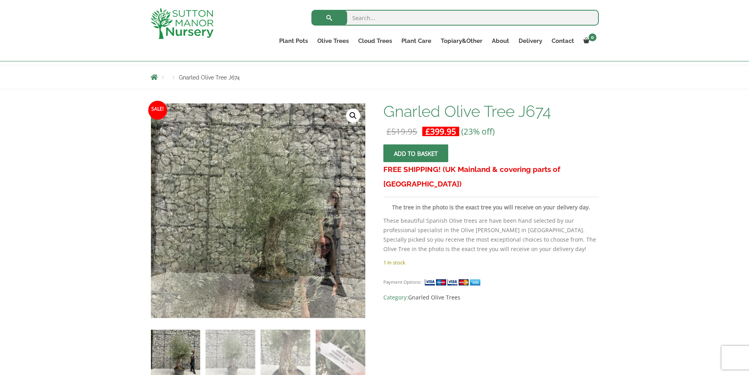
click at [350, 120] on link "🔍" at bounding box center [353, 116] width 14 height 14
